Goal: Find specific page/section

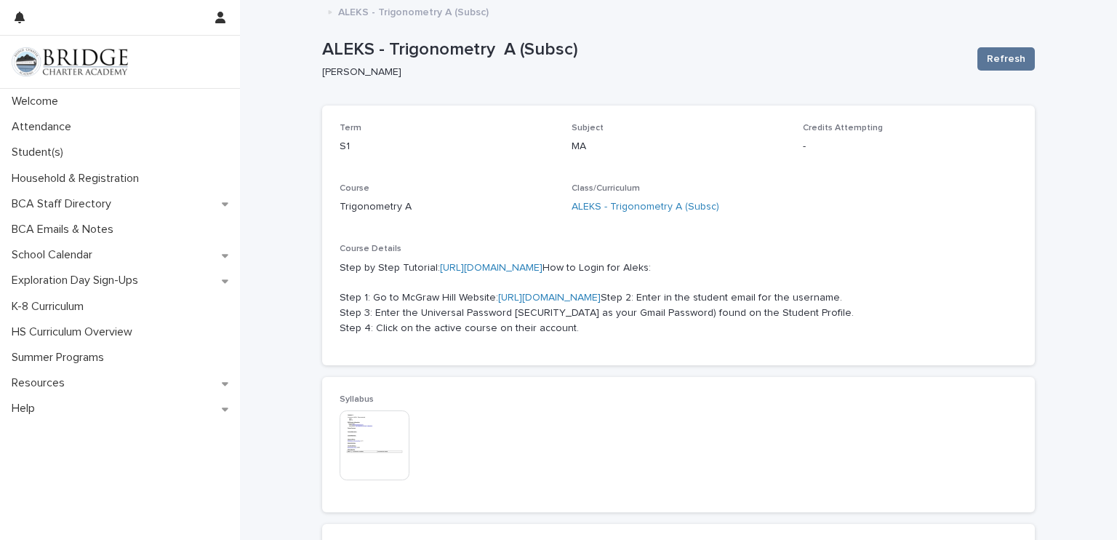
click at [561, 303] on link "[URL][DOMAIN_NAME]" at bounding box center [549, 297] width 103 height 10
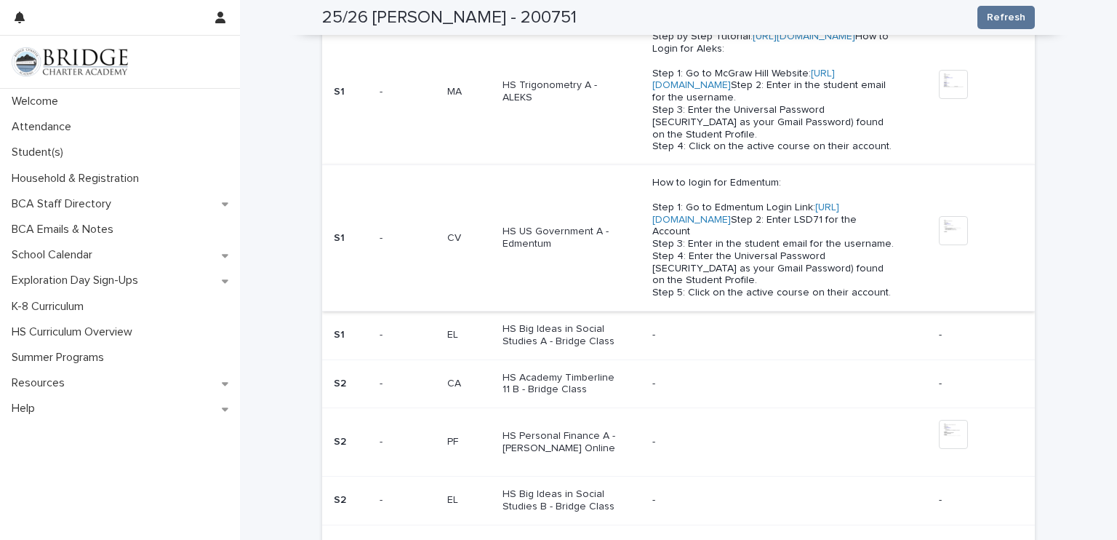
scroll to position [673, 0]
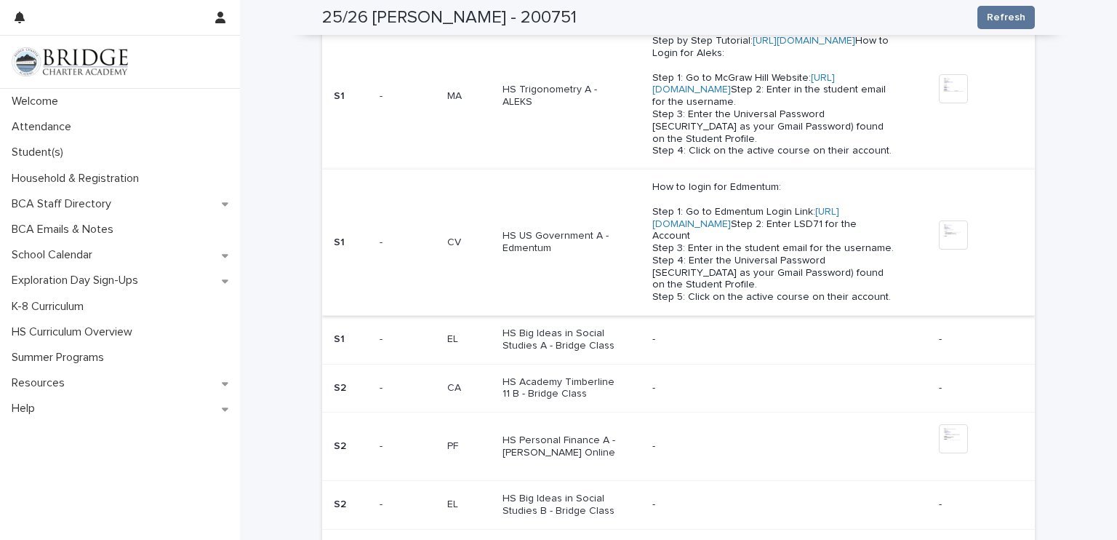
click at [695, 229] on link "https://auth.edmentum.com/elf/login" at bounding box center [745, 218] width 187 height 23
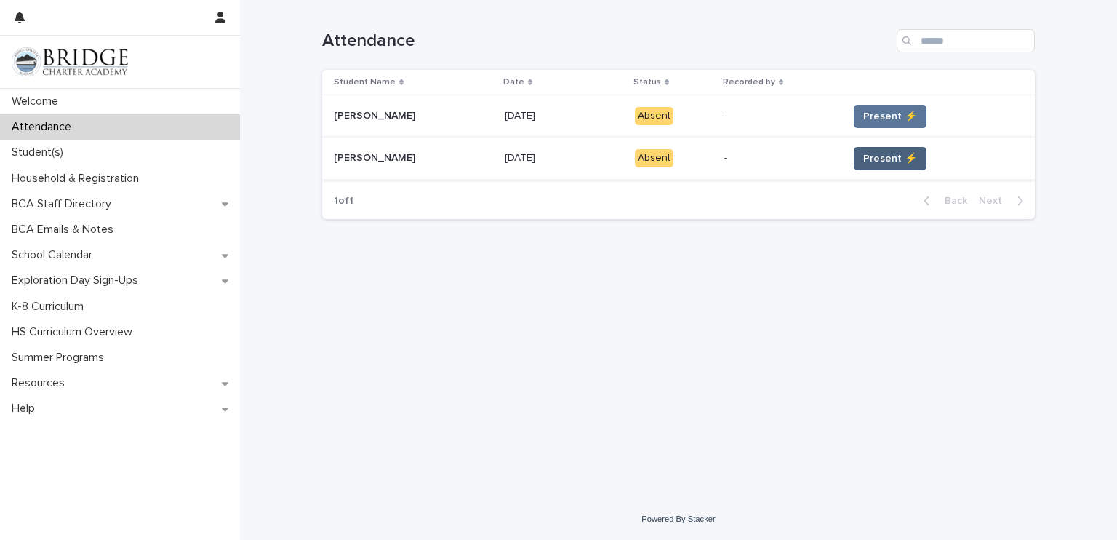
click at [890, 156] on span "Present ⚡" at bounding box center [890, 158] width 54 height 15
